Goal: Task Accomplishment & Management: Complete application form

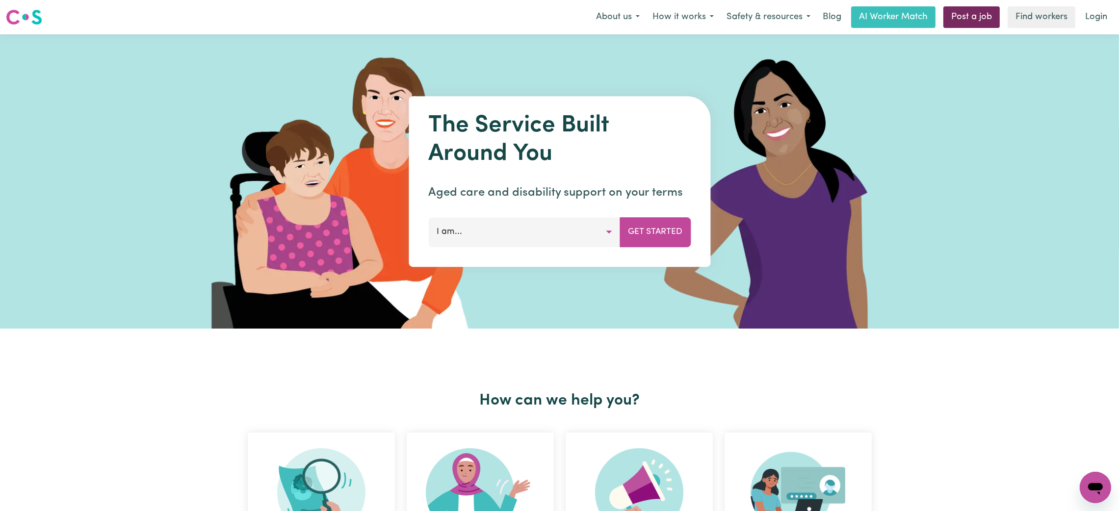
click at [951, 23] on link "Post a job" at bounding box center [971, 17] width 56 height 22
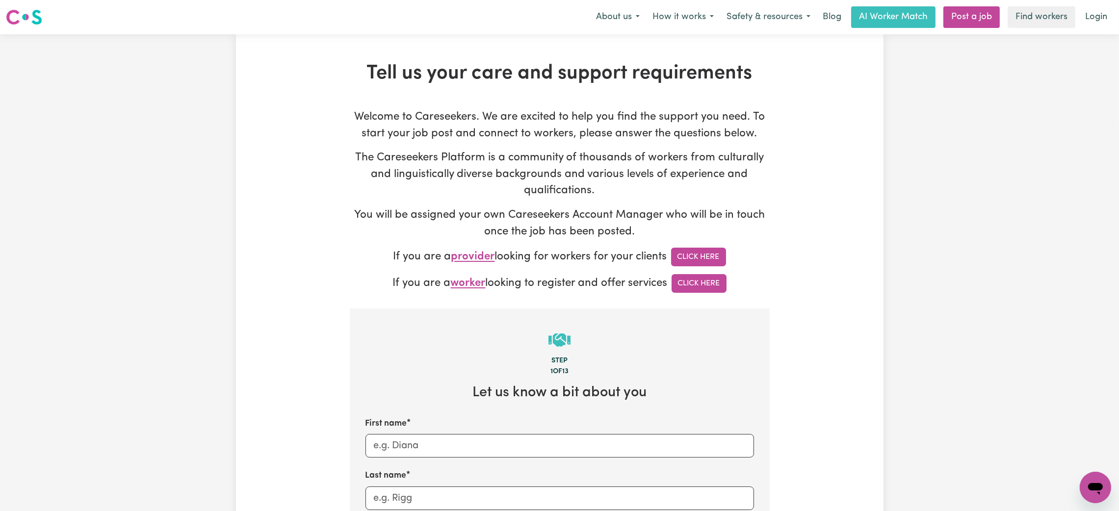
type input "[PERSON_NAME][EMAIL_ADDRESS][DOMAIN_NAME]"
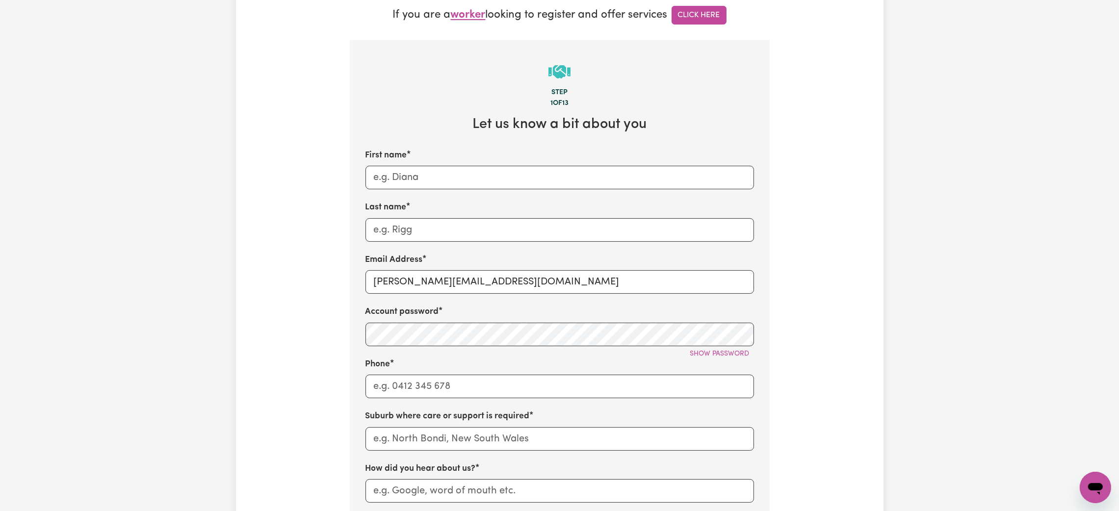
scroll to position [294, 0]
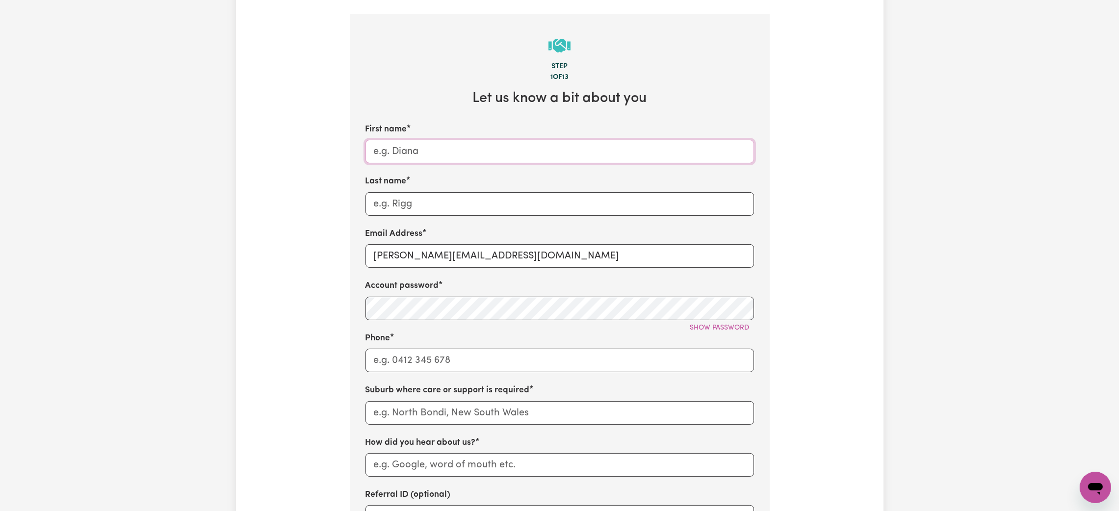
click at [627, 152] on input "First name" at bounding box center [559, 152] width 388 height 24
type input "Luke"
type input "Hanna"
click at [456, 253] on input "mikayla+engage@careseekers.com.au" at bounding box center [559, 256] width 388 height 24
click at [455, 253] on input "mikayla+engage@careseekers.com.au" at bounding box center [559, 256] width 388 height 24
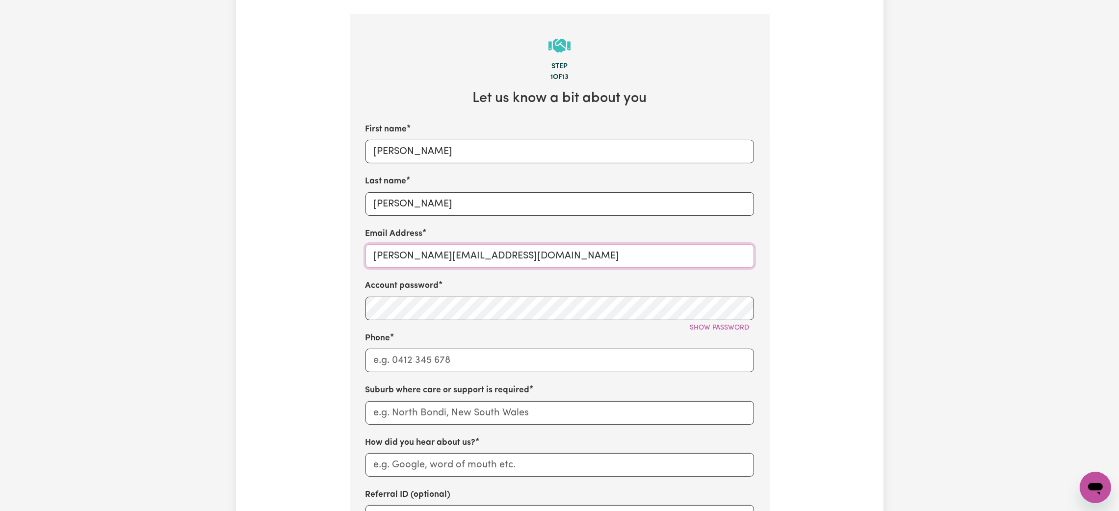
click at [455, 253] on input "mikayla+engage@careseekers.com.au" at bounding box center [559, 256] width 388 height 24
type input "lukehanna@careseekers.com.au"
click at [704, 329] on span "Show password" at bounding box center [719, 327] width 59 height 7
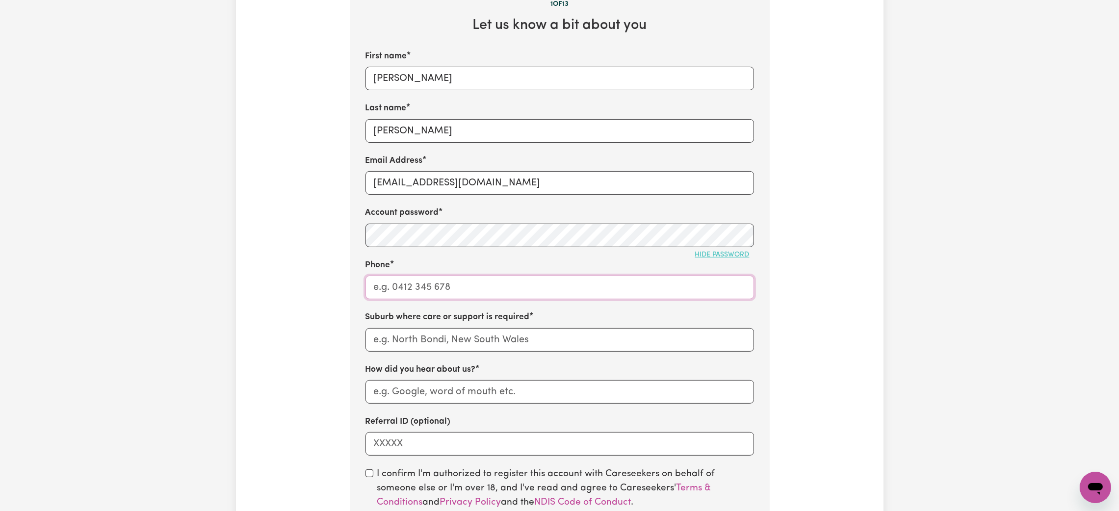
click at [466, 290] on input "Phone" at bounding box center [559, 288] width 388 height 24
type input "1300765465"
click at [453, 341] on input "text" at bounding box center [559, 340] width 388 height 24
type input "engadine"
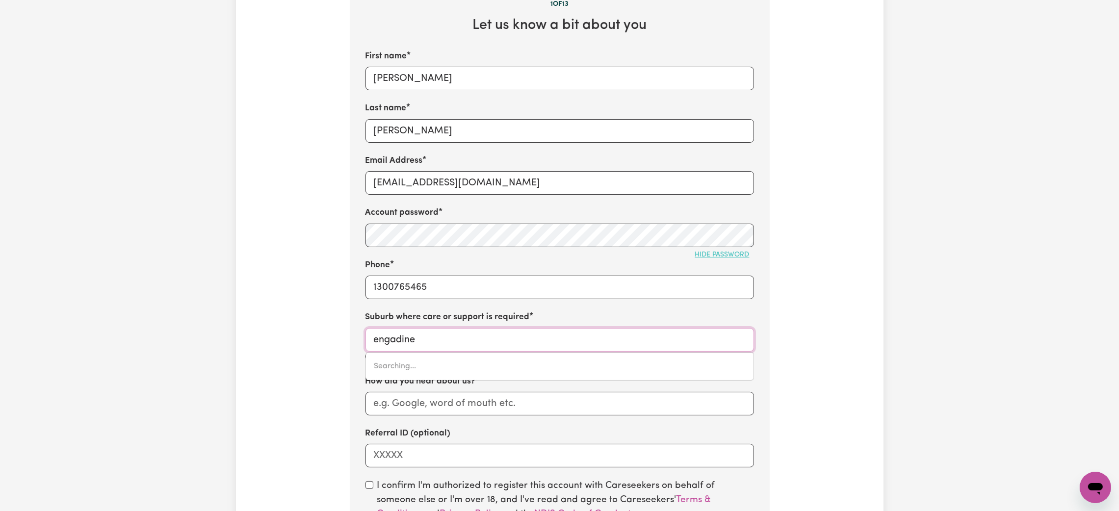
type input "engadine, New South Wales, 2233"
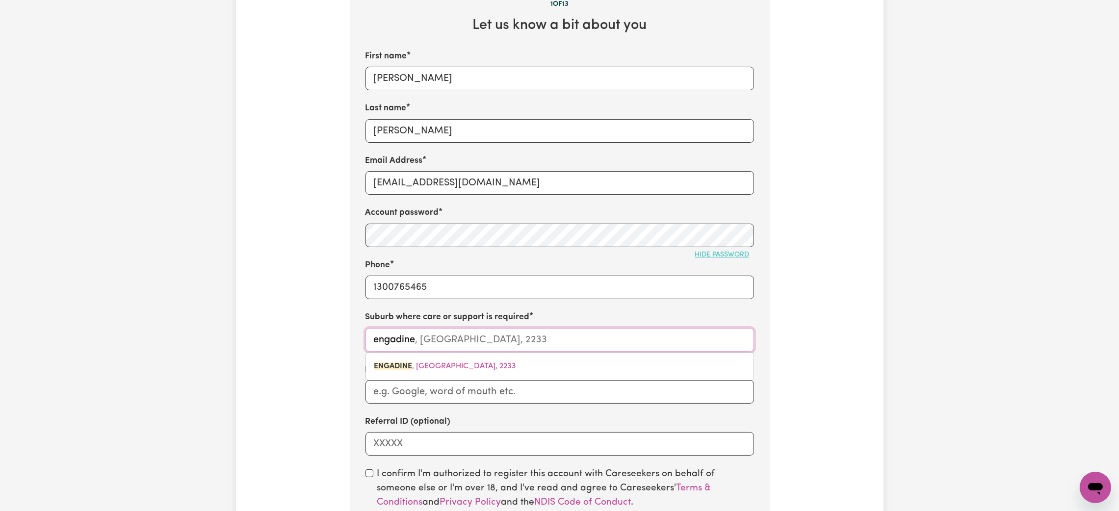
click at [441, 363] on span "ENGADINE , New South Wales, 2233" at bounding box center [445, 366] width 142 height 8
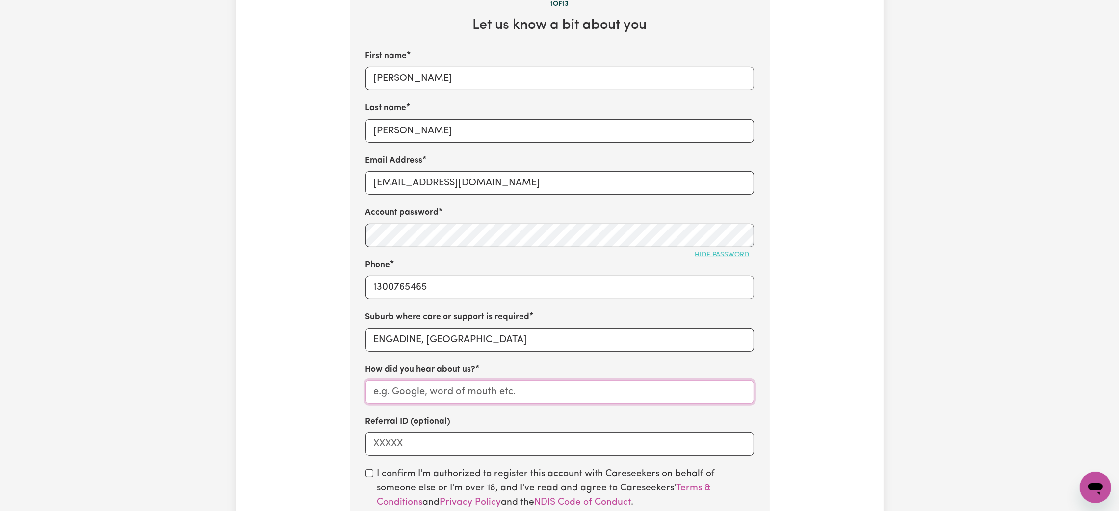
click at [409, 385] on input "How did you hear about us?" at bounding box center [559, 392] width 388 height 24
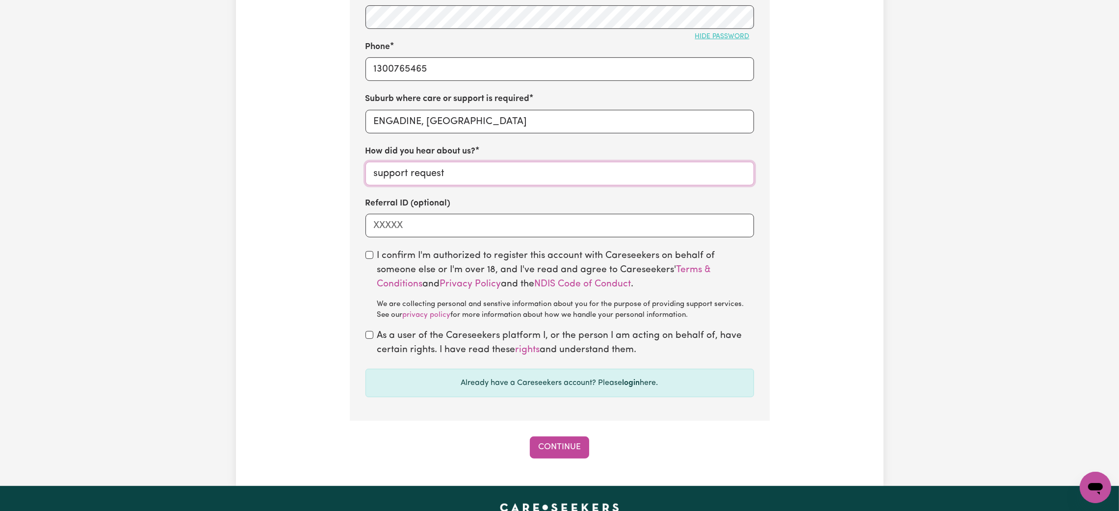
scroll to position [588, 0]
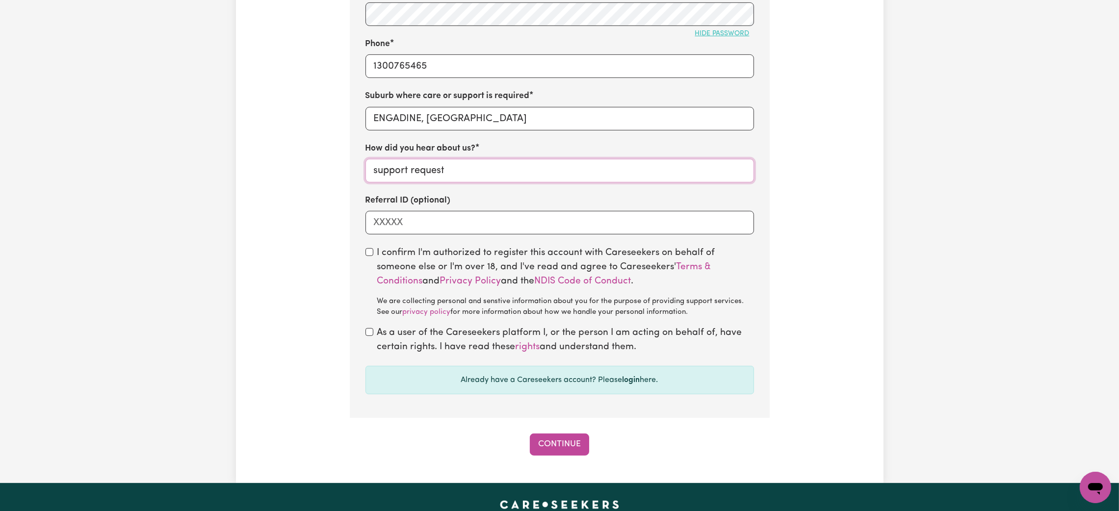
type input "support request"
click at [370, 254] on input "checkbox" at bounding box center [369, 252] width 8 height 8
checkbox input "true"
click at [374, 336] on div "As a user of the Careseekers platform I, or the person I am acting on behalf of…" at bounding box center [559, 340] width 388 height 28
click at [368, 336] on input "checkbox" at bounding box center [369, 332] width 8 height 8
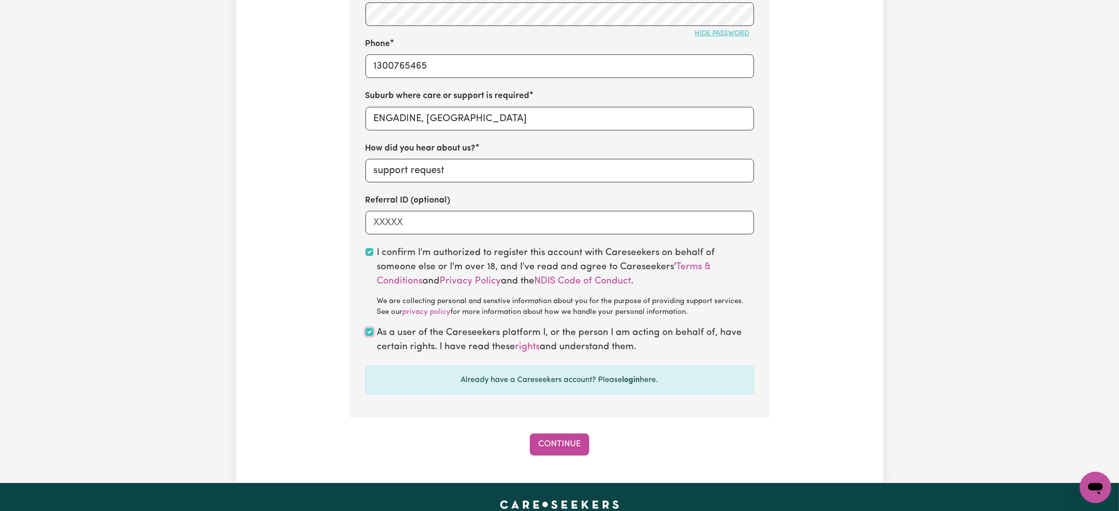
checkbox input "true"
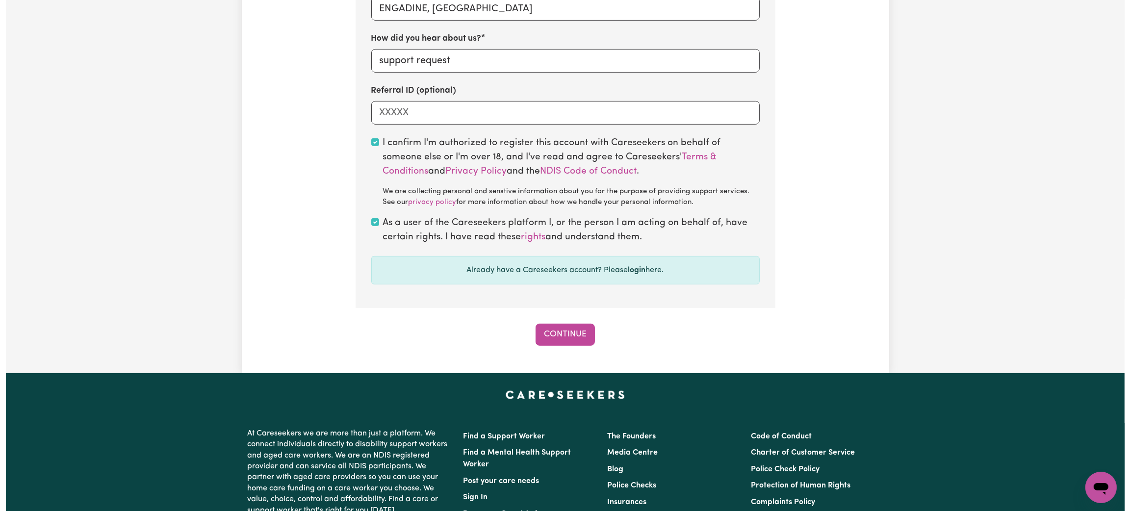
scroll to position [735, 0]
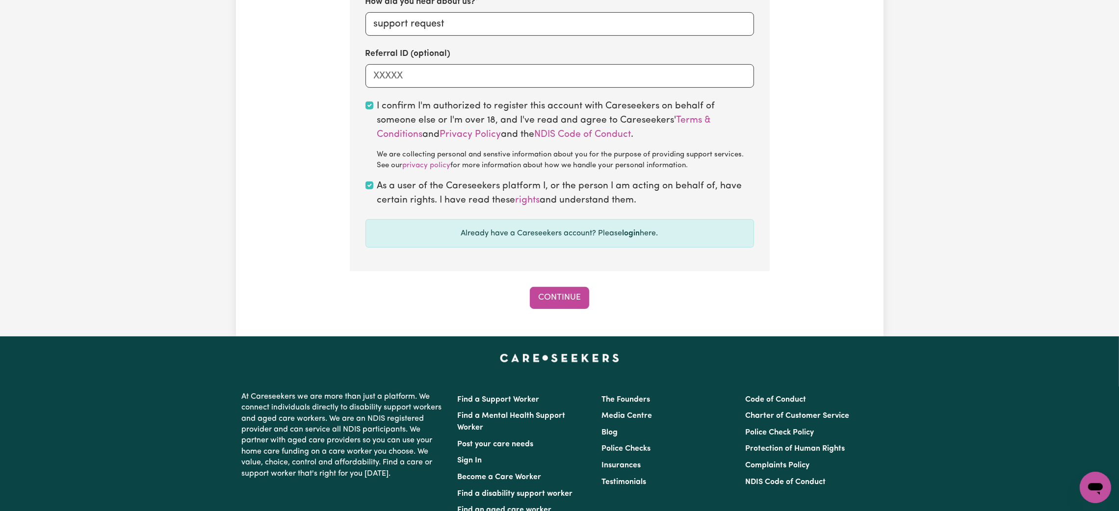
drag, startPoint x: 577, startPoint y: 296, endPoint x: 544, endPoint y: 337, distance: 52.6
click at [576, 296] on button "Continue" at bounding box center [559, 298] width 59 height 22
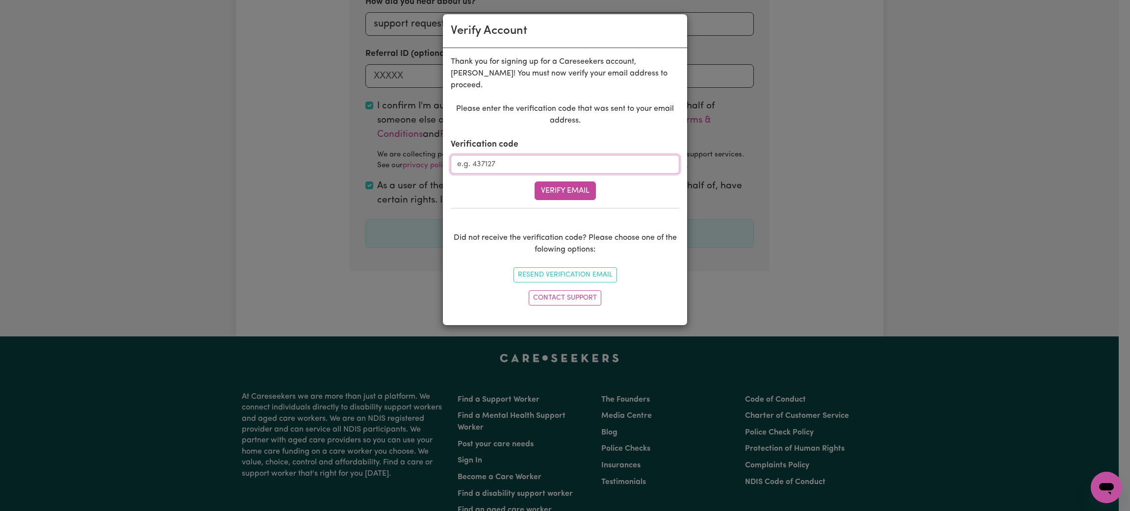
click at [583, 155] on input "Verification code" at bounding box center [565, 164] width 229 height 19
paste input "240454"
type input "240454"
click at [554, 181] on button "Verify Email" at bounding box center [565, 190] width 61 height 19
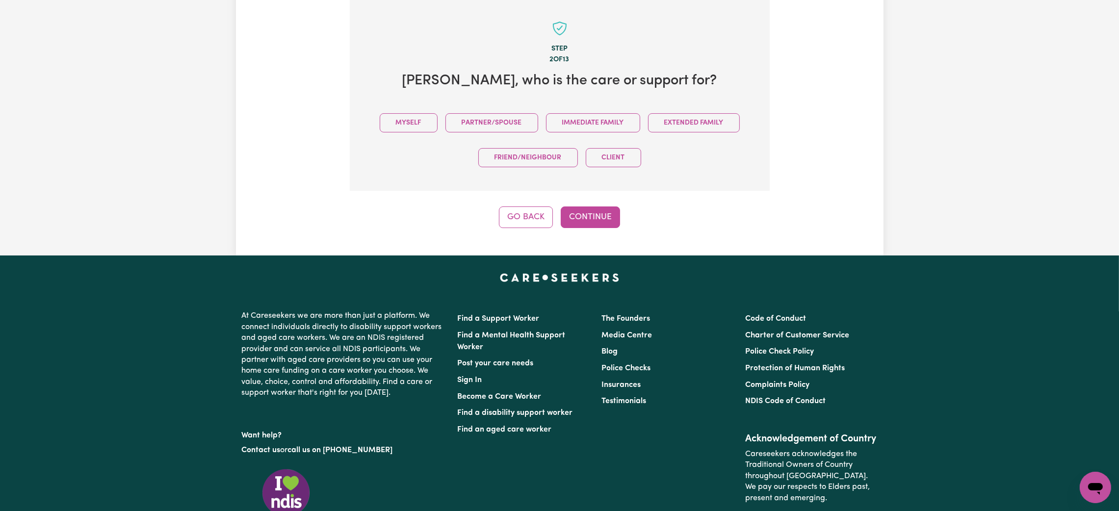
scroll to position [309, 0]
